Goal: Task Accomplishment & Management: Manage account settings

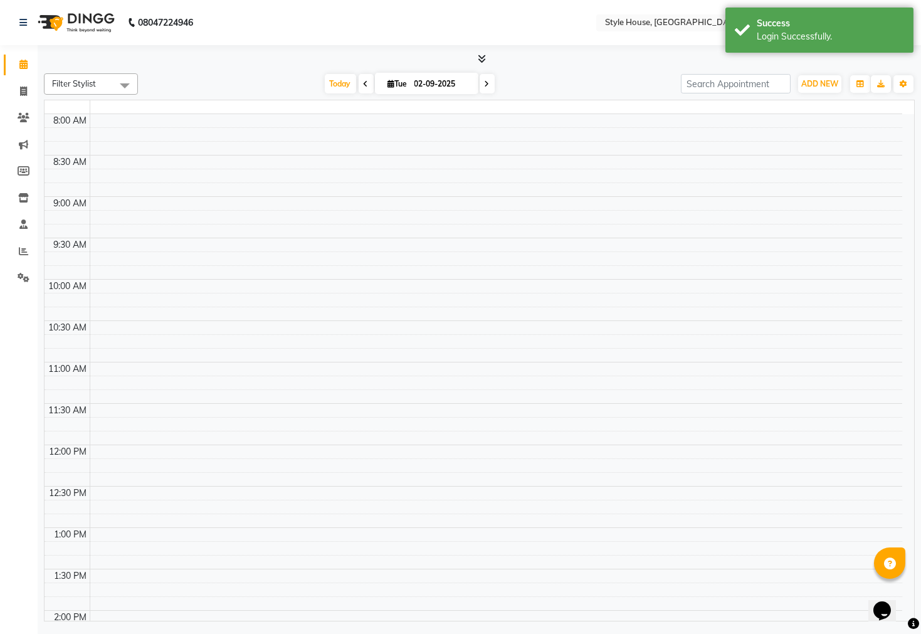
select select "en"
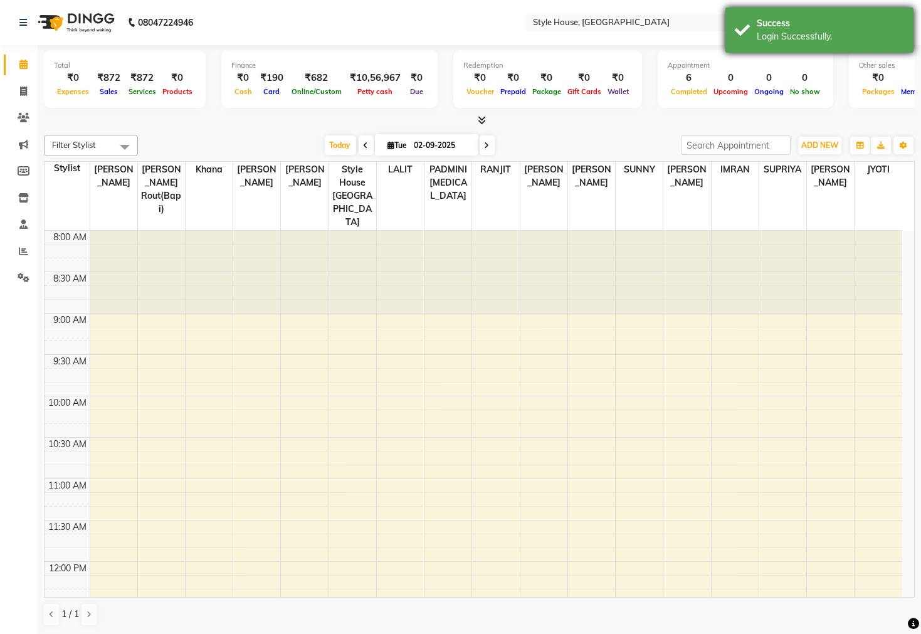
click at [907, 9] on div "Success Login Successfully." at bounding box center [820, 30] width 188 height 45
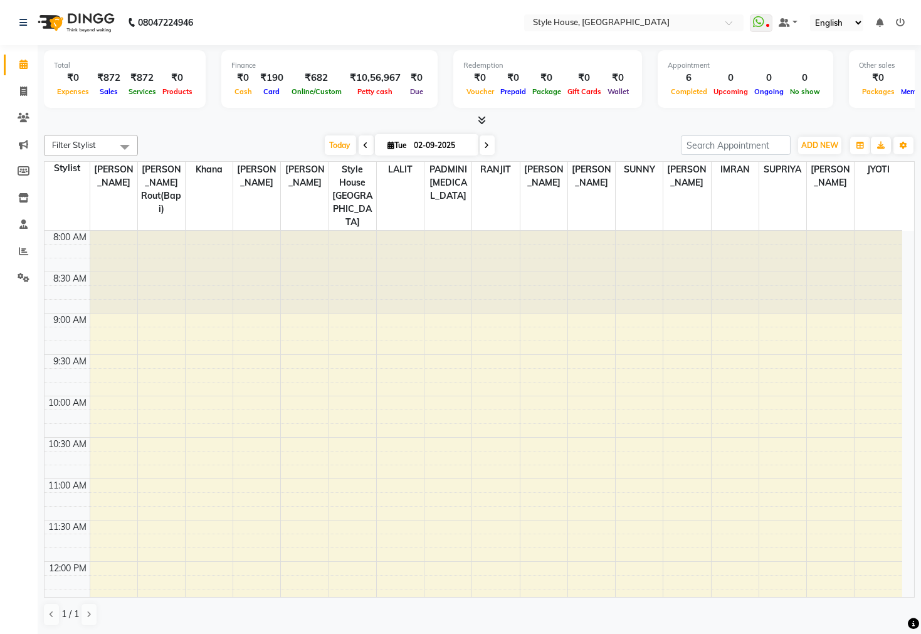
click at [904, 19] on icon at bounding box center [900, 22] width 9 height 9
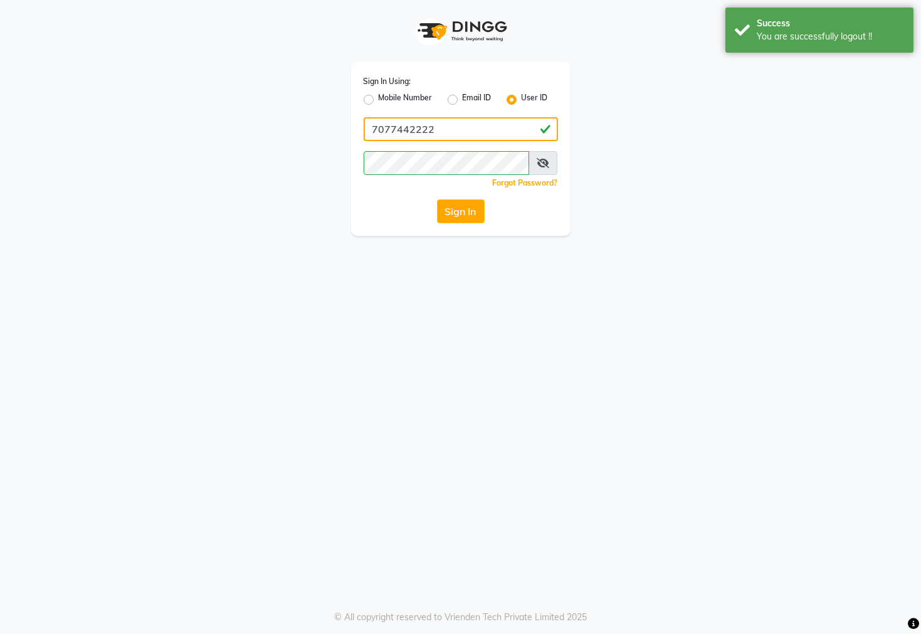
click at [439, 130] on input "7077442222" at bounding box center [461, 129] width 194 height 24
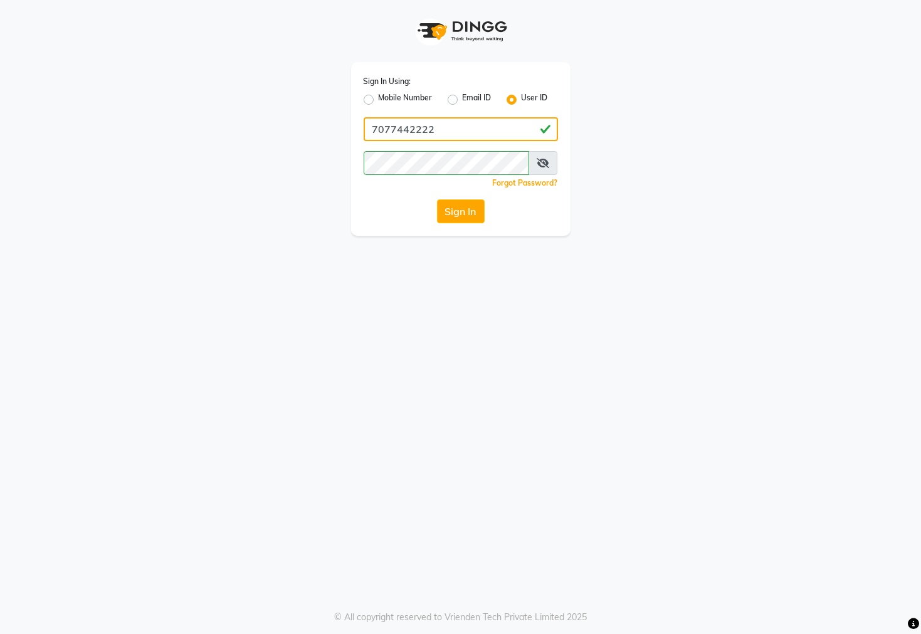
type input "7438832222"
click at [461, 211] on button "Sign In" at bounding box center [461, 211] width 48 height 24
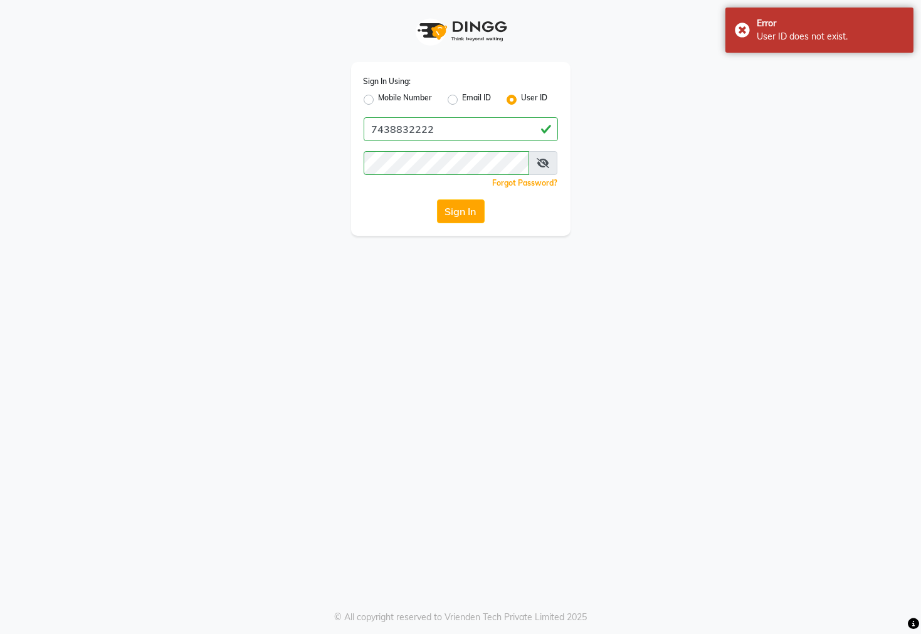
click at [366, 105] on div "Mobile Number" at bounding box center [398, 99] width 69 height 15
click at [379, 98] on label "Mobile Number" at bounding box center [406, 99] width 54 height 15
click at [379, 98] on input "Mobile Number" at bounding box center [383, 96] width 8 height 8
radio input "true"
radio input "false"
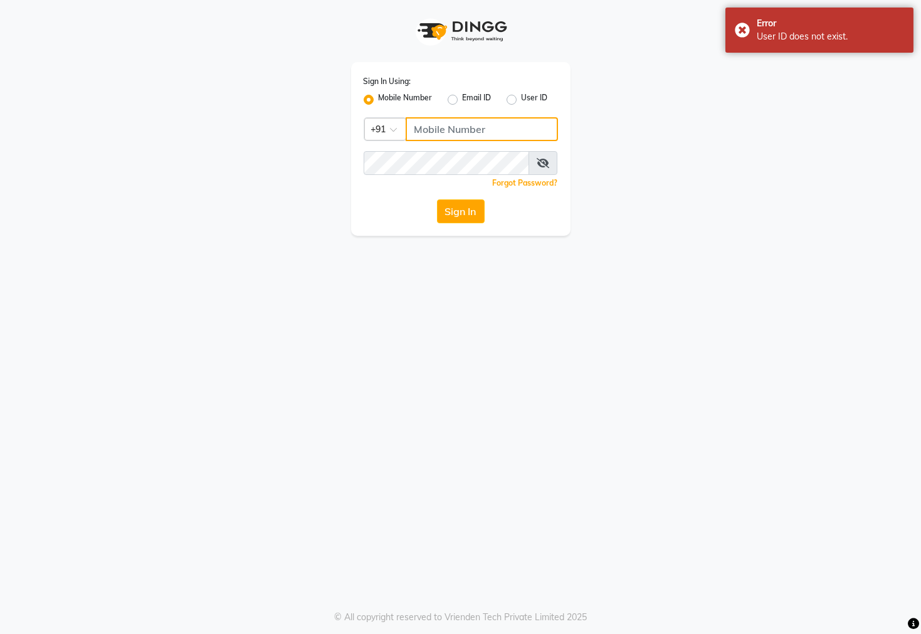
click at [442, 125] on input "Username" at bounding box center [482, 129] width 152 height 24
type input "7438832222"
click at [467, 211] on button "Sign In" at bounding box center [461, 211] width 48 height 24
